Goal: Find specific page/section: Find specific page/section

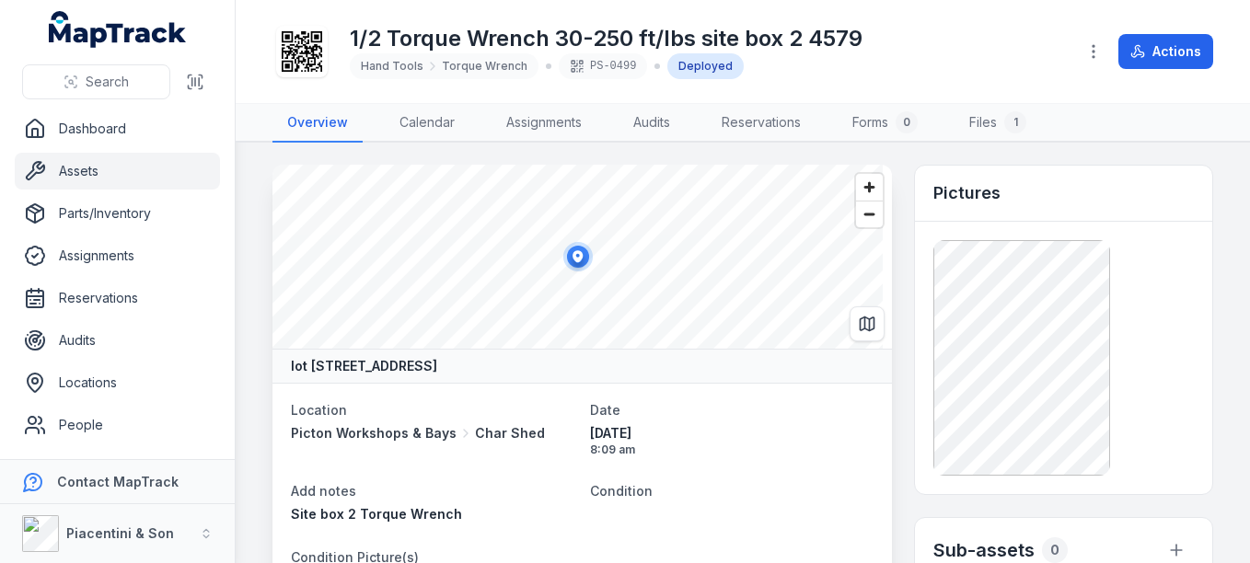
click at [91, 170] on link "Assets" at bounding box center [117, 171] width 205 height 37
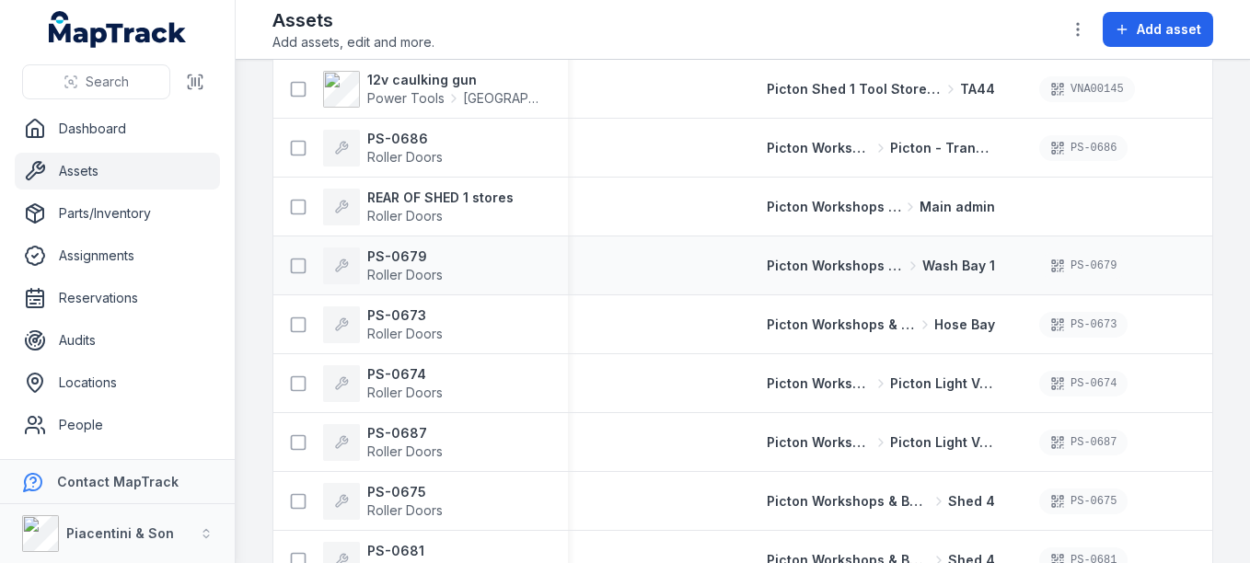
scroll to position [276, 0]
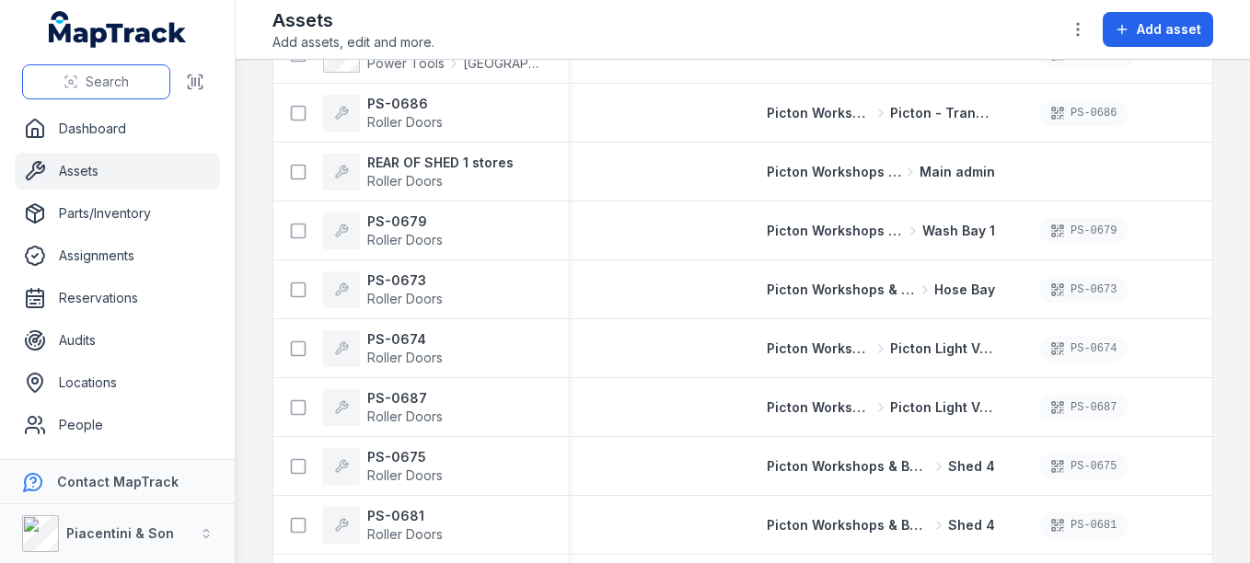
click at [106, 74] on span "Search" at bounding box center [107, 82] width 43 height 18
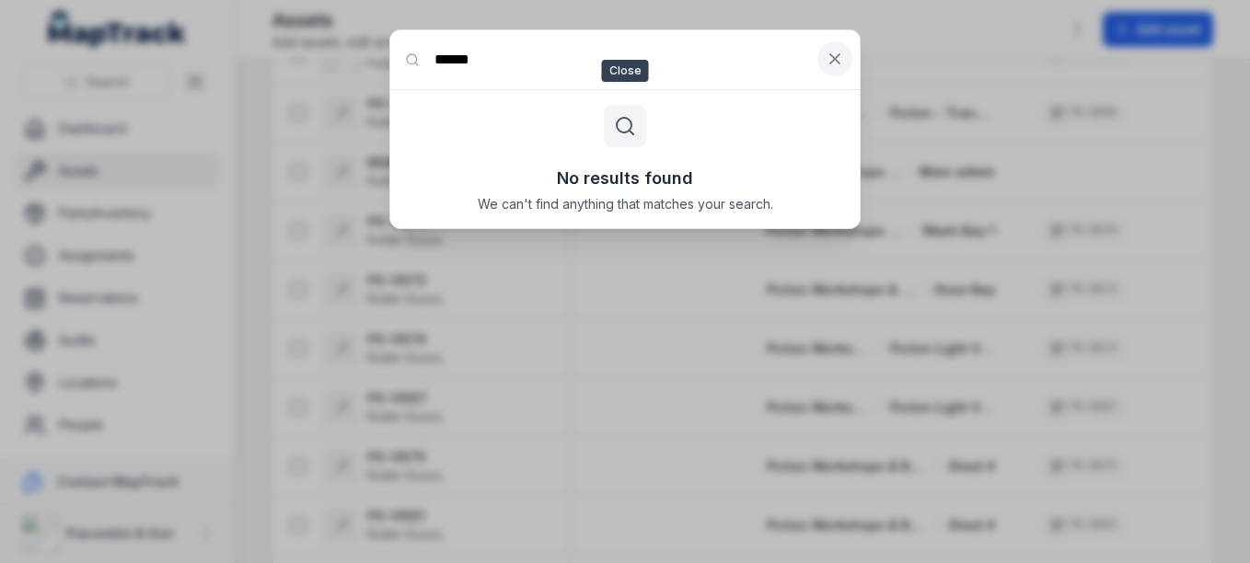
type input "******"
click at [835, 67] on icon at bounding box center [835, 59] width 18 height 18
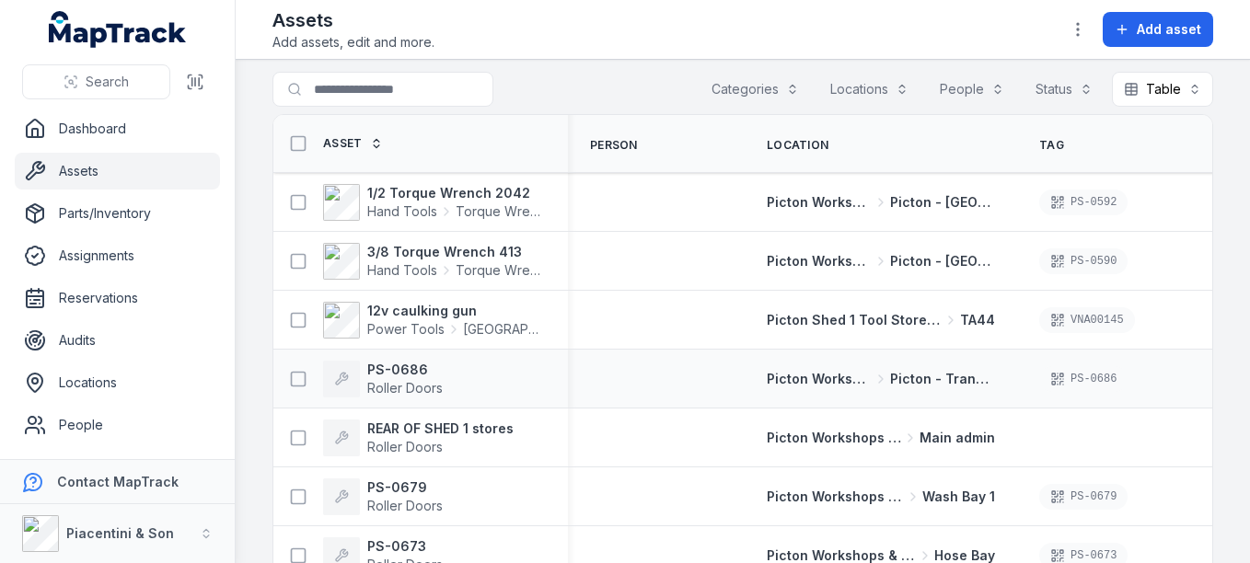
scroll to position [0, 0]
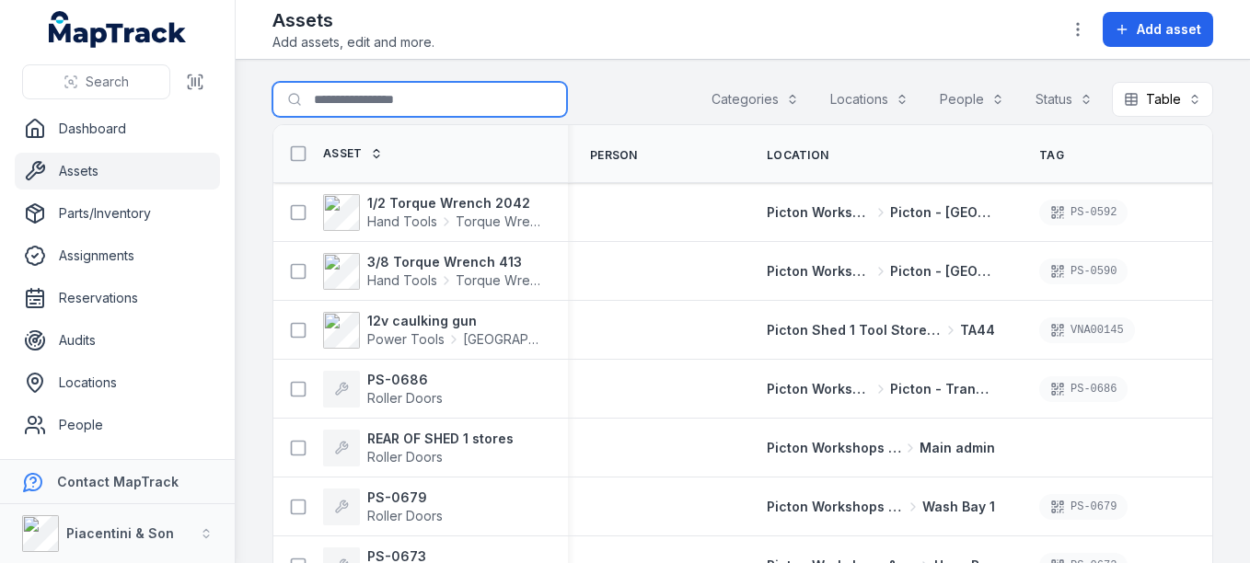
click at [386, 104] on input "Search for assets" at bounding box center [419, 99] width 294 height 35
type input "****"
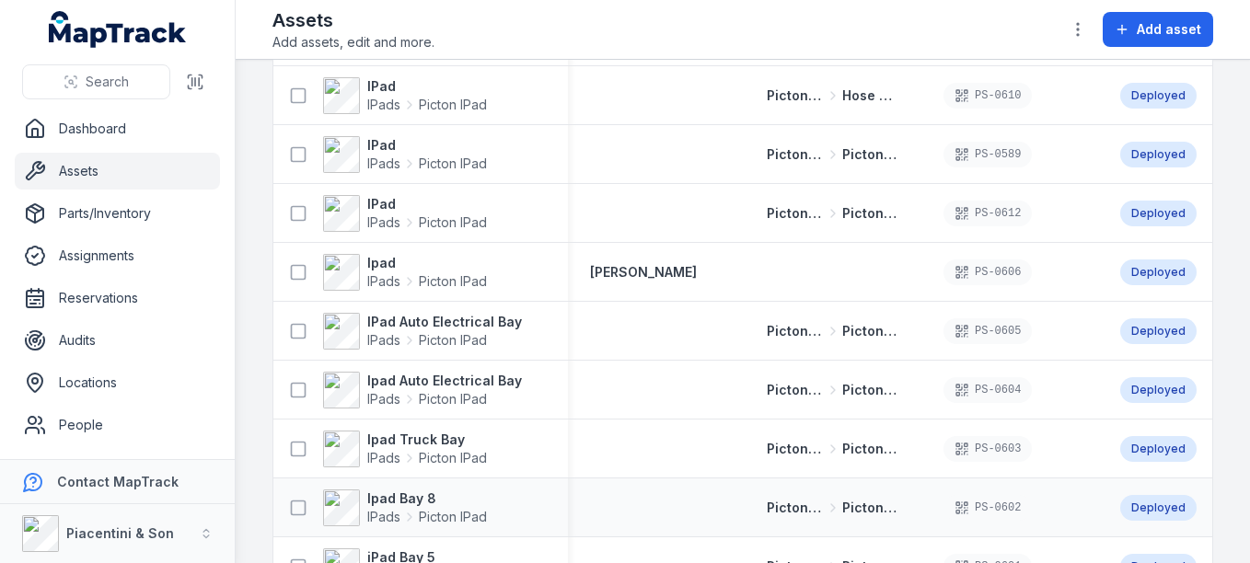
scroll to position [206, 0]
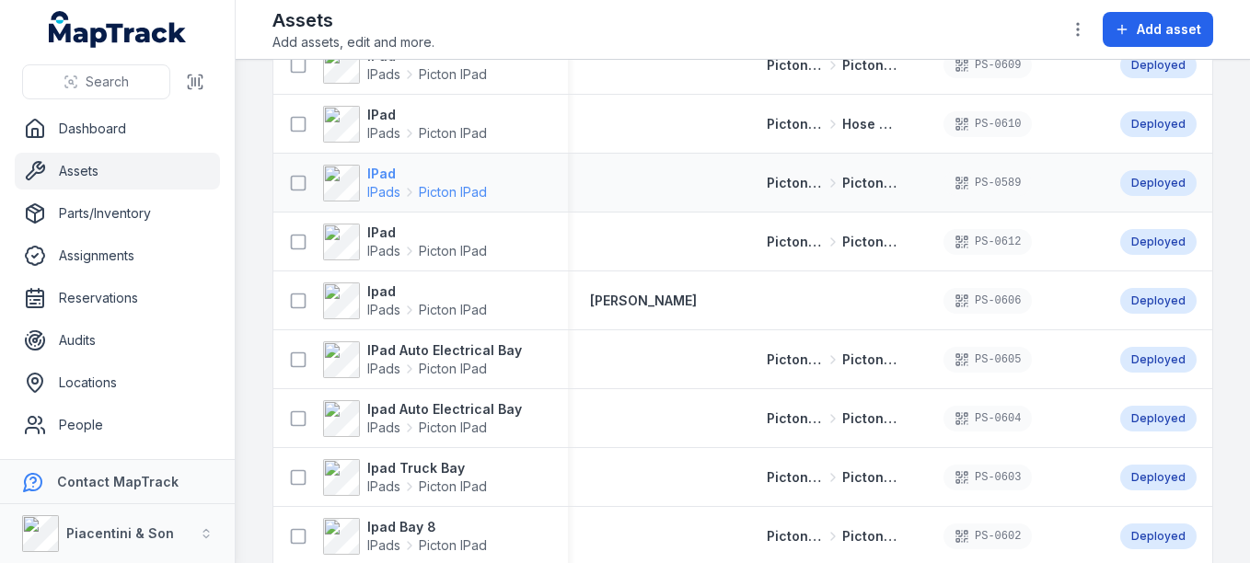
click at [445, 195] on span "Picton IPad" at bounding box center [453, 192] width 68 height 18
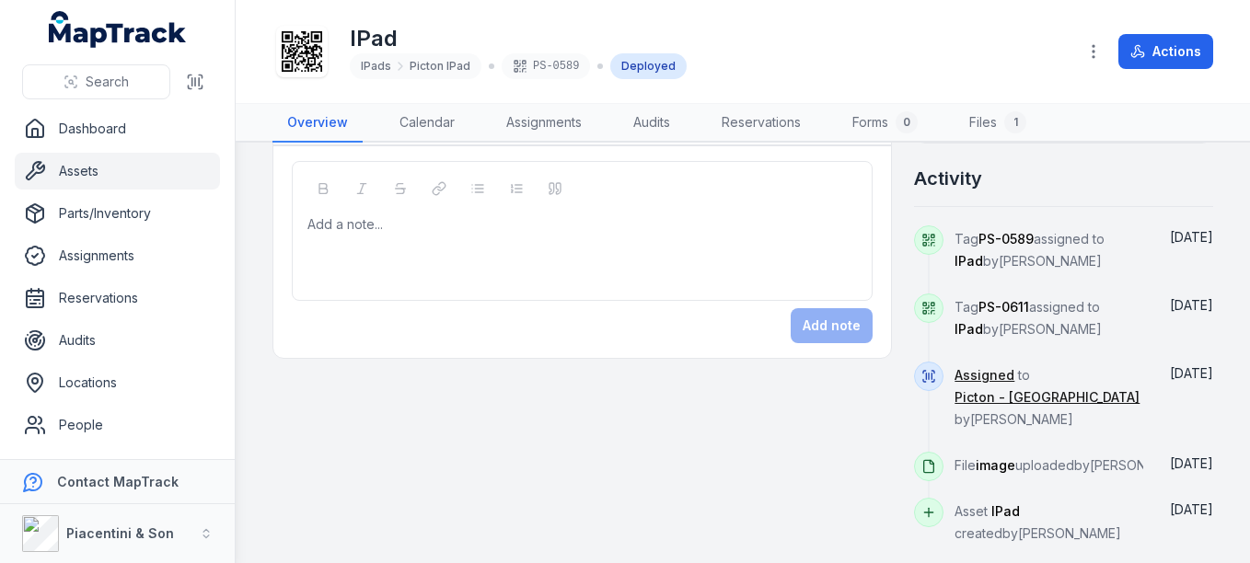
scroll to position [858, 0]
